Goal: Obtain resource: Obtain resource

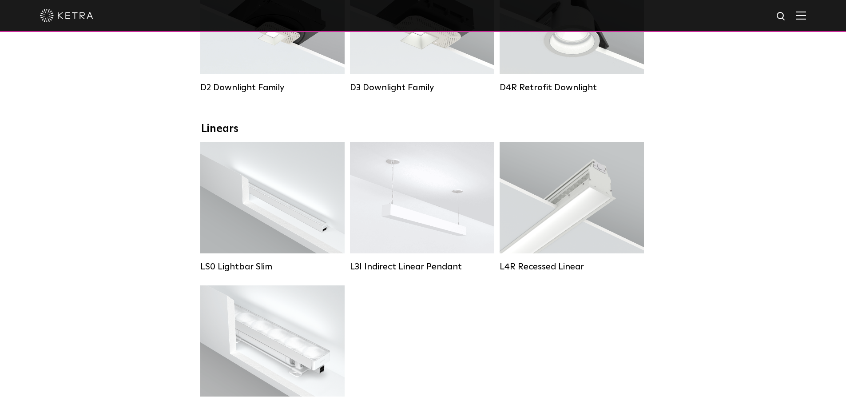
scroll to position [355, 0]
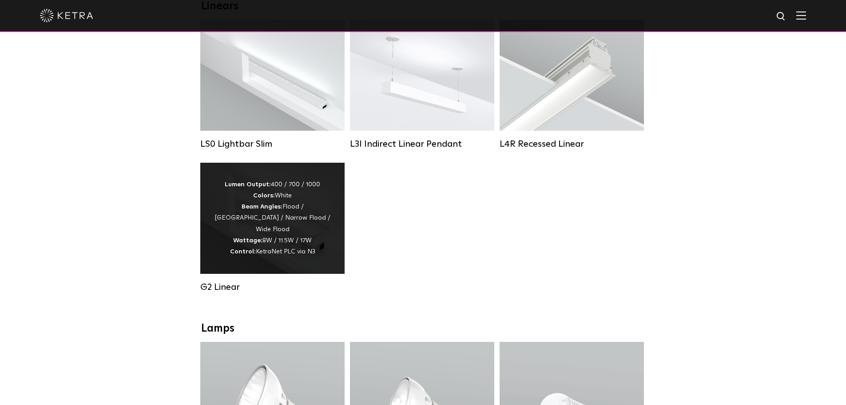
click at [301, 255] on div "Lumen Output: 400 / 700 / 1000 Colors: White Beam Angles: Flood / Graze / Narro…" at bounding box center [273, 218] width 118 height 78
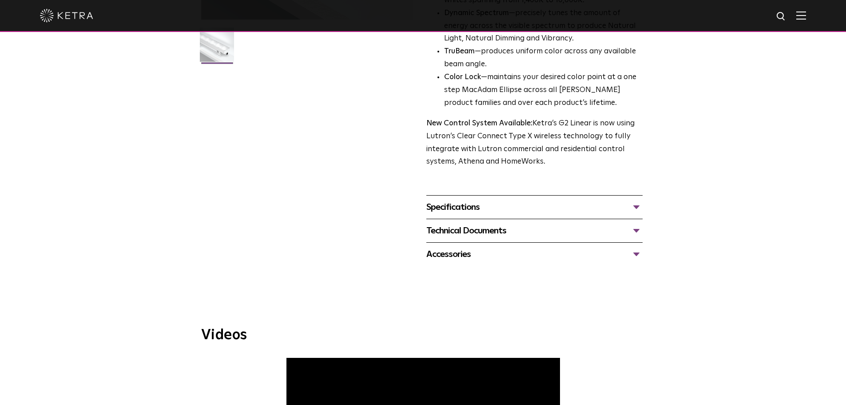
scroll to position [266, 0]
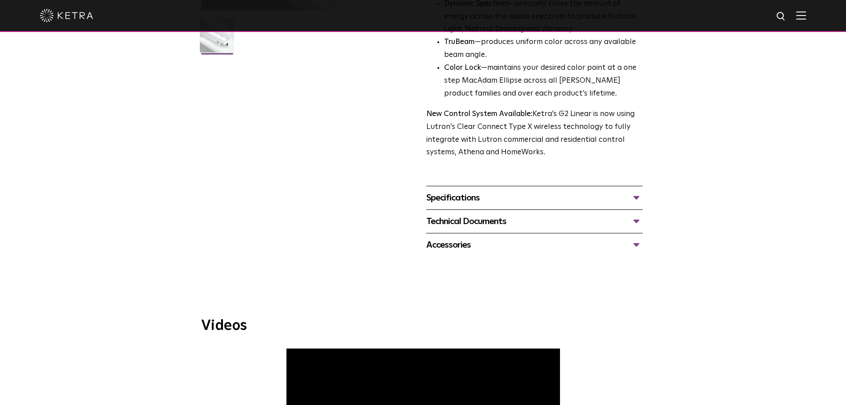
click at [631, 200] on div "Specifications" at bounding box center [534, 198] width 216 height 14
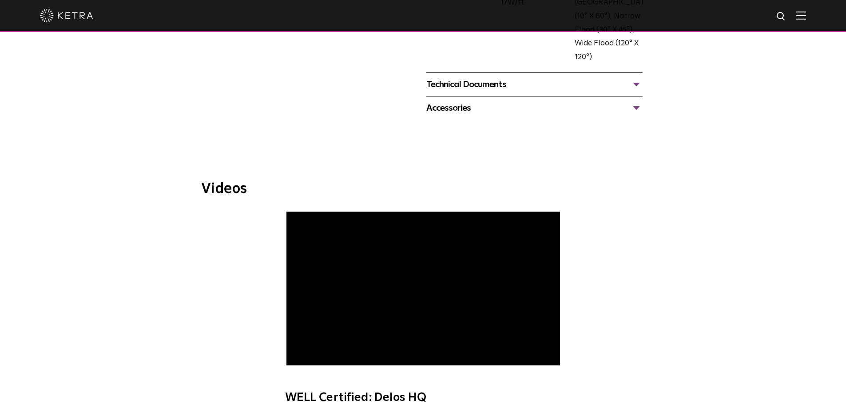
scroll to position [342, 0]
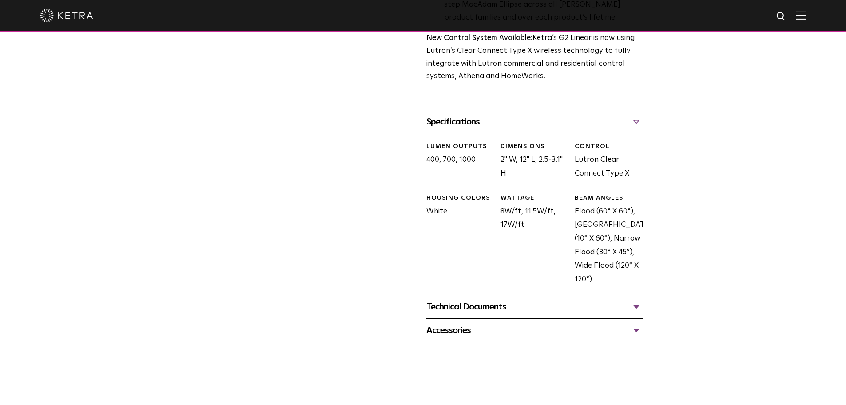
click at [630, 303] on div "Technical Documents" at bounding box center [534, 306] width 216 height 14
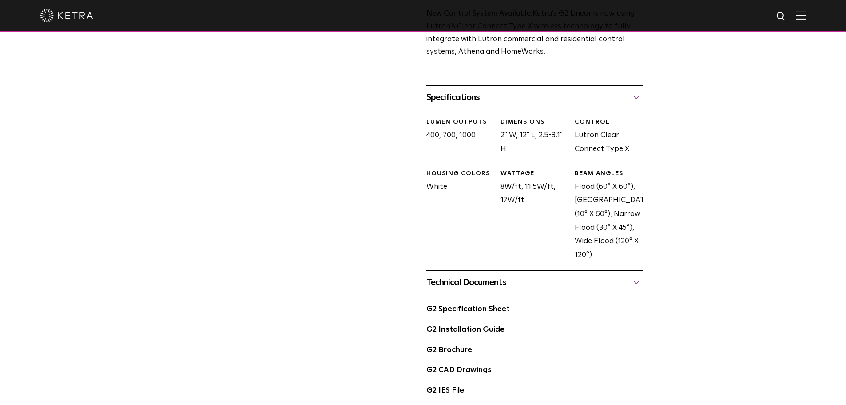
scroll to position [476, 0]
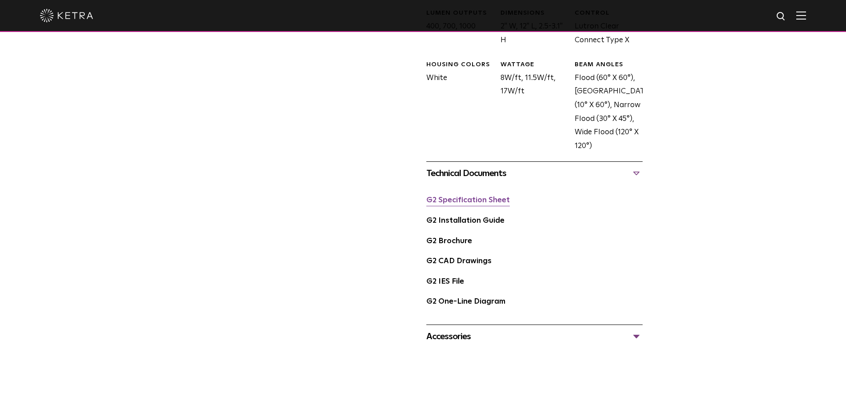
click at [484, 198] on link "G2 Specification Sheet" at bounding box center [467, 200] width 83 height 8
click at [478, 222] on link "G2 Installation Guide" at bounding box center [465, 221] width 78 height 8
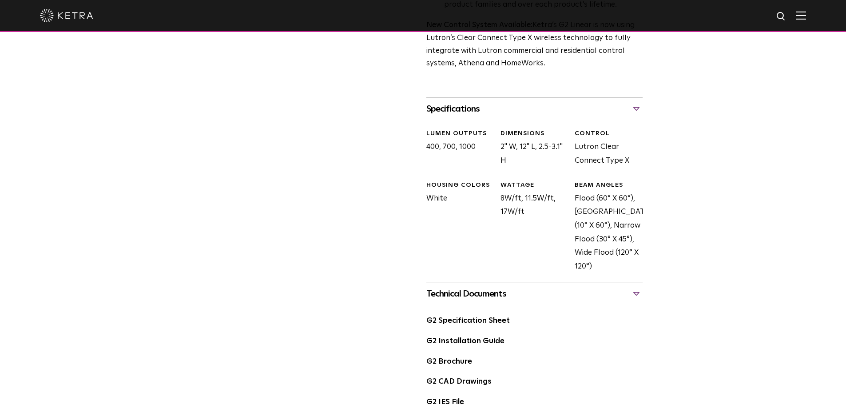
scroll to position [400, 0]
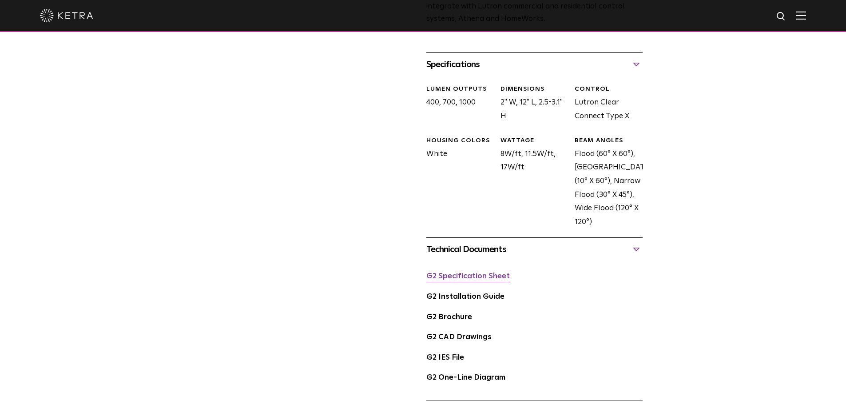
click at [494, 271] on div "G2 Specification Sheet" at bounding box center [534, 280] width 216 height 20
click at [495, 275] on link "G2 Specification Sheet" at bounding box center [467, 276] width 83 height 8
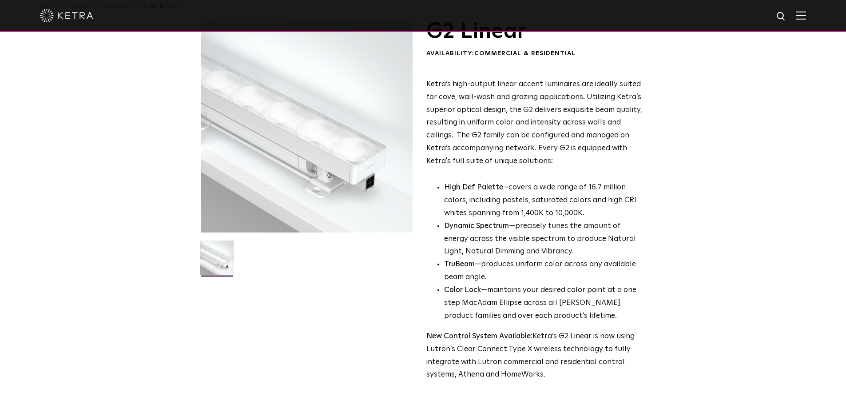
scroll to position [0, 0]
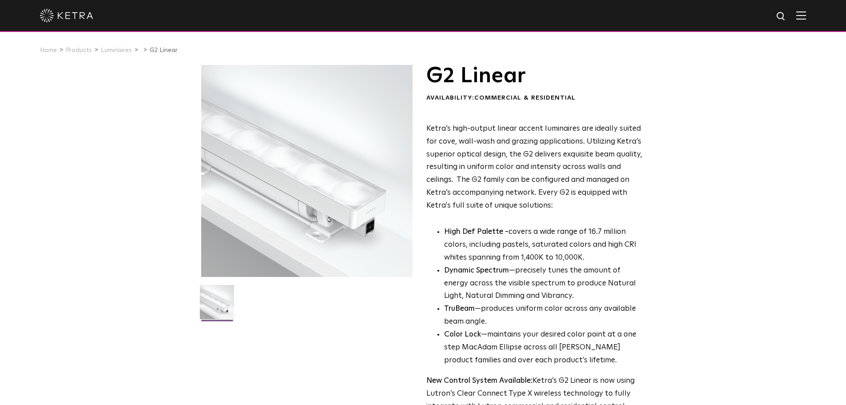
click at [804, 14] on img at bounding box center [801, 15] width 10 height 8
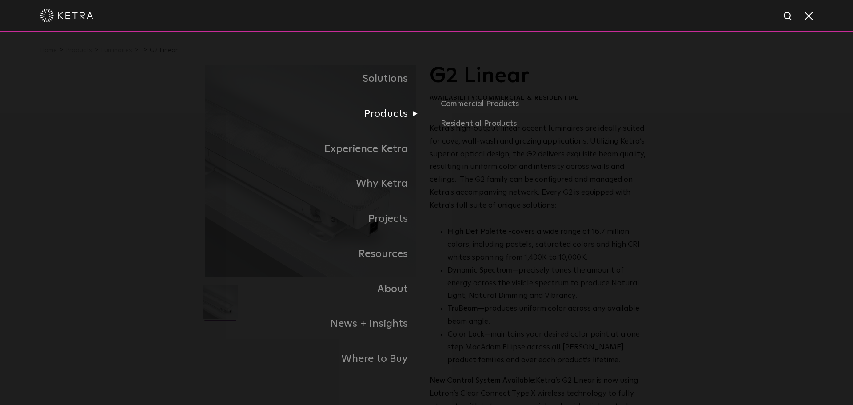
click at [389, 125] on link "Products" at bounding box center [315, 113] width 222 height 35
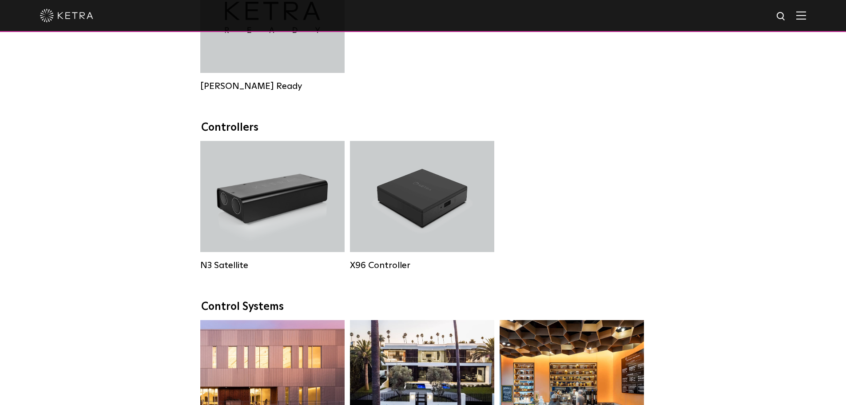
scroll to position [1066, 0]
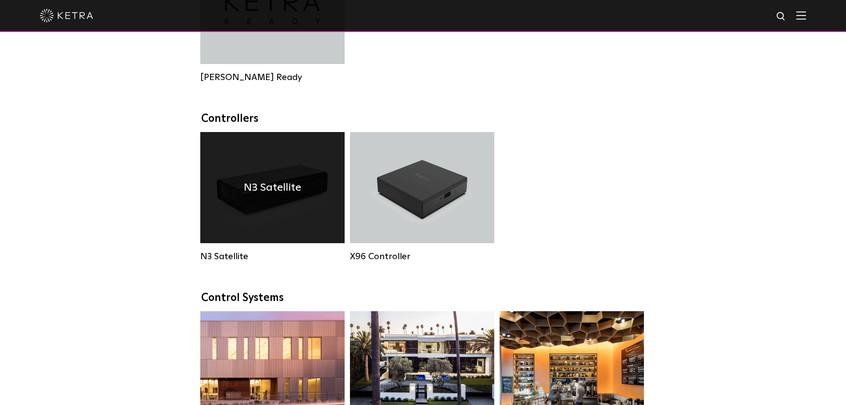
click at [275, 222] on div "N3 Satellite" at bounding box center [272, 187] width 144 height 111
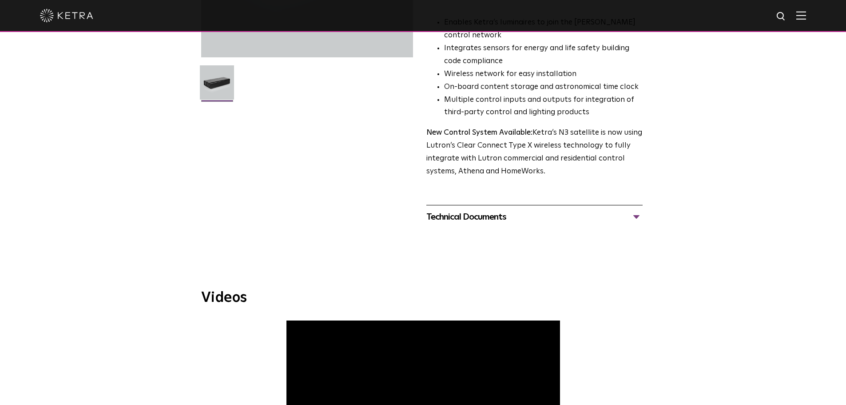
scroll to position [222, 0]
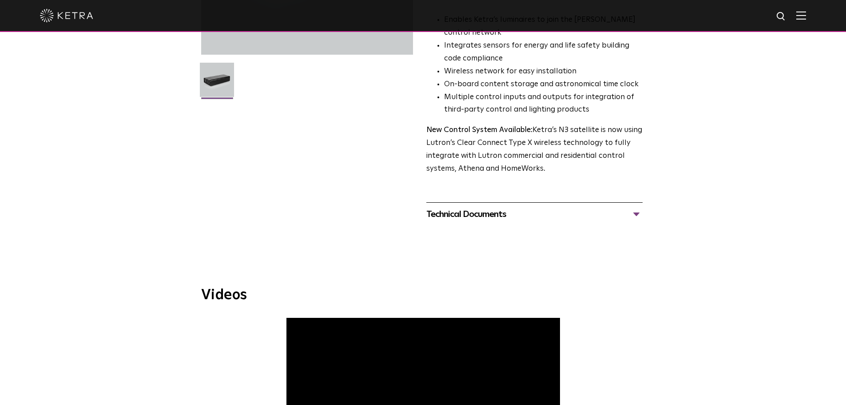
click at [487, 214] on div "Technical Documents" at bounding box center [534, 214] width 216 height 14
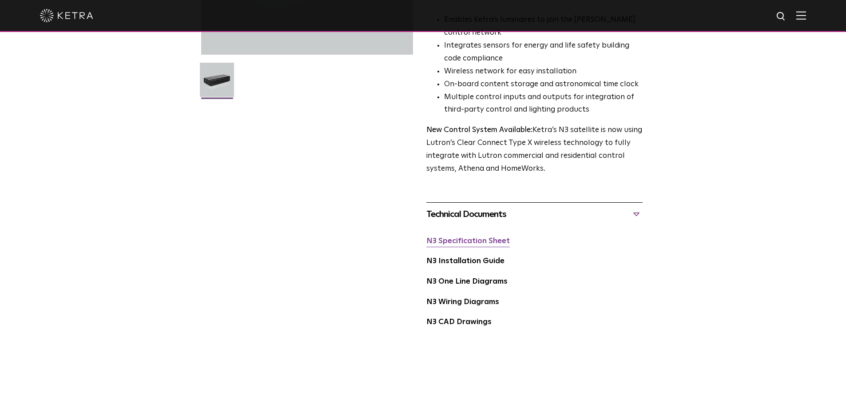
click at [493, 242] on link "N3 Specification Sheet" at bounding box center [467, 241] width 83 height 8
click at [476, 283] on link "N3 One Line Diagrams" at bounding box center [466, 282] width 81 height 8
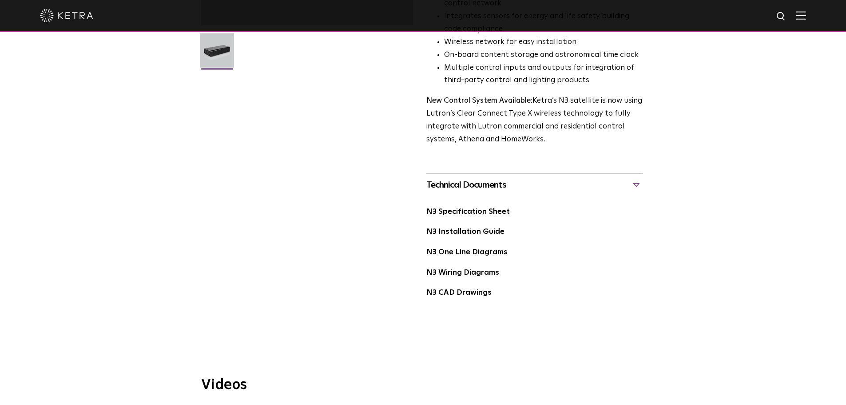
scroll to position [266, 0]
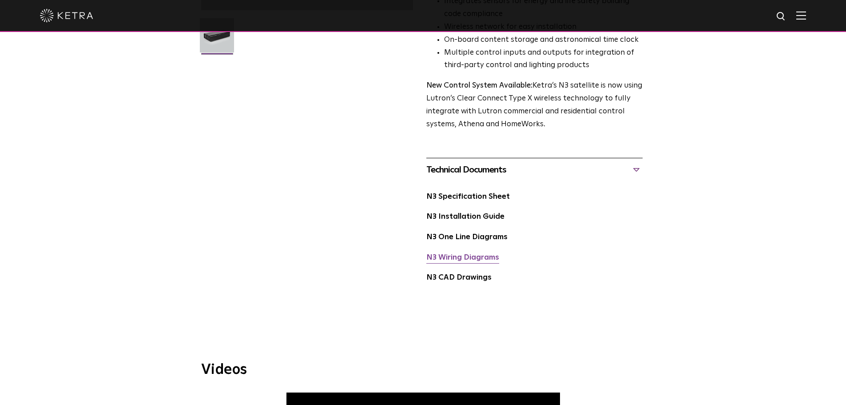
click at [469, 257] on link "N3 Wiring Diagrams" at bounding box center [462, 258] width 73 height 8
click at [458, 257] on link "N3 Wiring Diagrams" at bounding box center [462, 258] width 73 height 8
click at [480, 215] on link "N3 Installation Guide" at bounding box center [465, 217] width 78 height 8
